Goal: Task Accomplishment & Management: Use online tool/utility

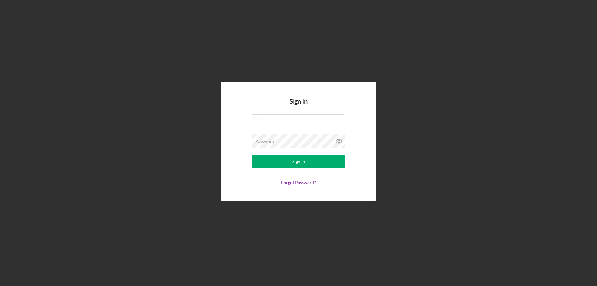
type input "[EMAIL_ADDRESS][DOMAIN_NAME]"
click at [340, 142] on icon at bounding box center [339, 141] width 16 height 16
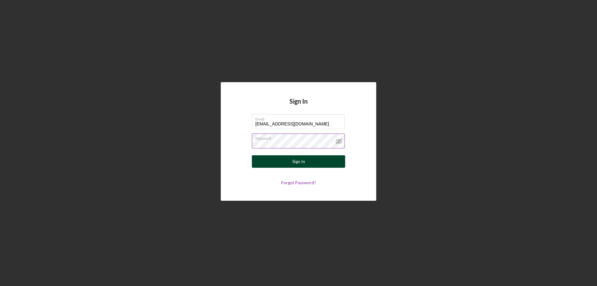
click at [317, 162] on button "Sign In" at bounding box center [298, 161] width 93 height 12
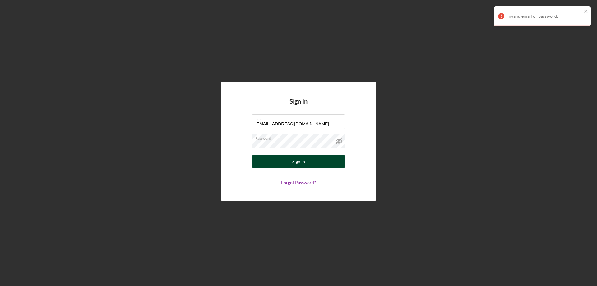
click at [313, 159] on button "Sign In" at bounding box center [298, 161] width 93 height 12
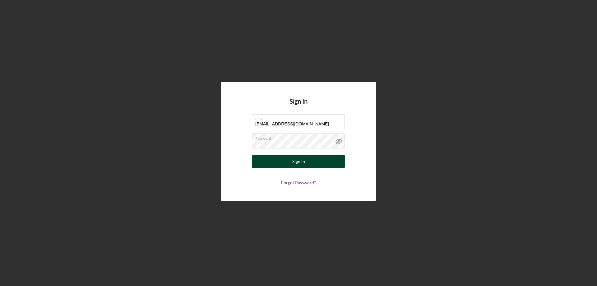
click at [303, 163] on div "Sign In" at bounding box center [298, 161] width 13 height 12
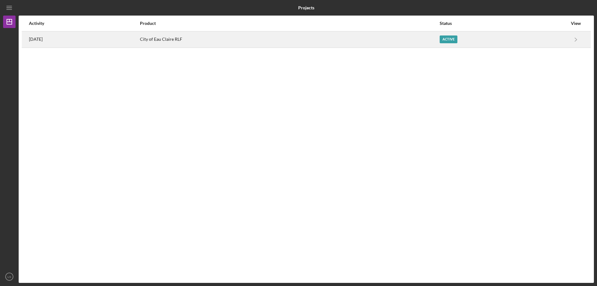
click at [457, 37] on div "Active" at bounding box center [449, 39] width 18 height 8
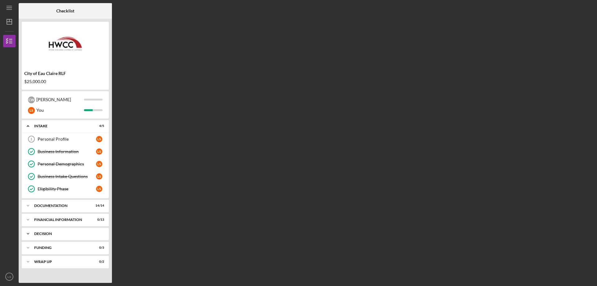
click at [28, 233] on icon "Icon/Expander" at bounding box center [28, 233] width 12 height 12
click at [26, 205] on icon "Icon/Expander" at bounding box center [28, 205] width 12 height 12
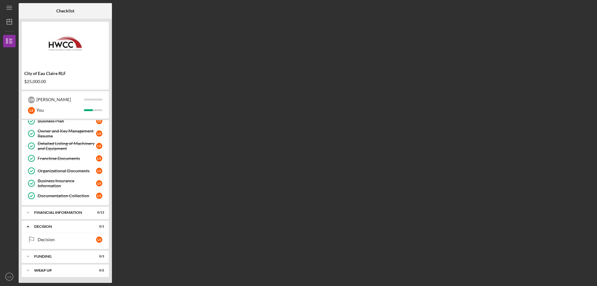
scroll to position [185, 0]
click at [27, 210] on icon "Icon/Expander" at bounding box center [28, 212] width 12 height 12
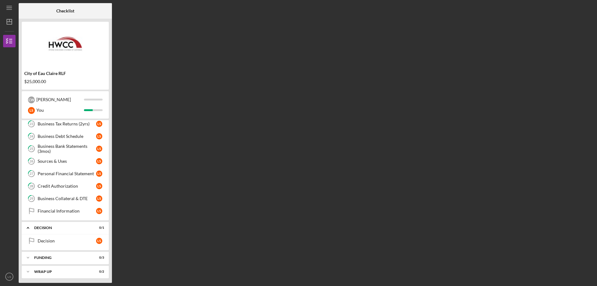
scroll to position [350, 0]
click at [30, 226] on icon "Icon/Expander" at bounding box center [28, 226] width 12 height 12
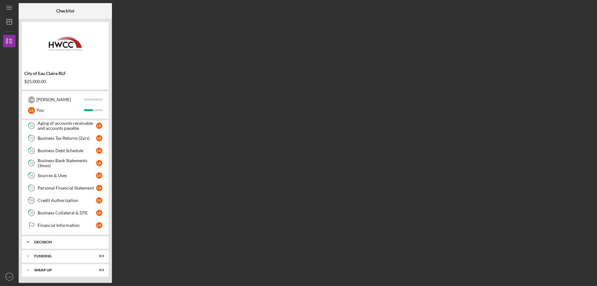
click at [31, 242] on icon "Icon/Expander" at bounding box center [28, 242] width 12 height 12
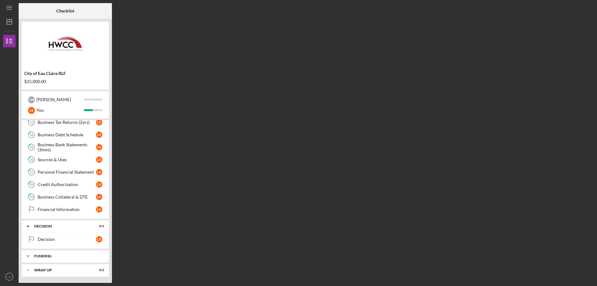
click at [29, 253] on icon "Icon/Expander" at bounding box center [28, 256] width 12 height 12
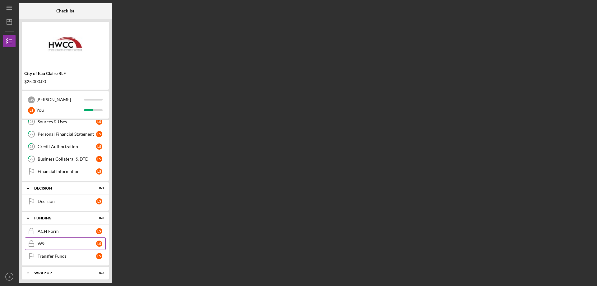
scroll to position [391, 0]
